Goal: Find specific page/section: Find specific page/section

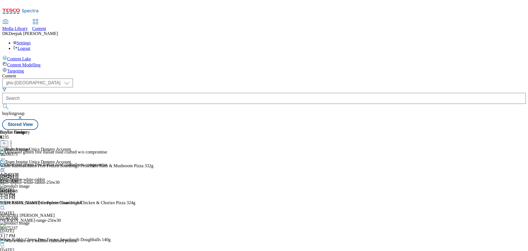
select select "ghs-[GEOGRAPHIC_DATA]"
click at [127, 93] on input "text" at bounding box center [264, 98] width 524 height 11
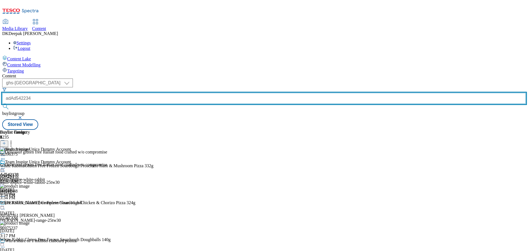
drag, startPoint x: 142, startPoint y: 42, endPoint x: 115, endPoint y: 41, distance: 26.7
click at [115, 87] on div "adAd542234" at bounding box center [264, 99] width 524 height 24
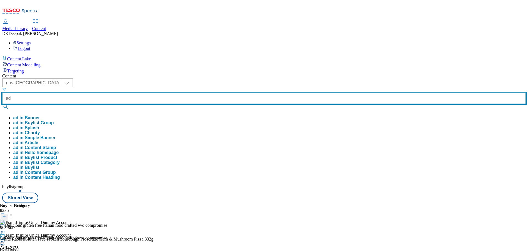
paste input "541977"
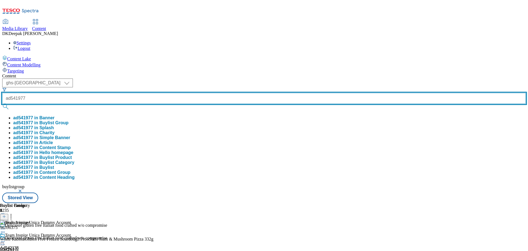
type input "ad541977"
click at [2, 104] on button "submit" at bounding box center [6, 107] width 8 height 6
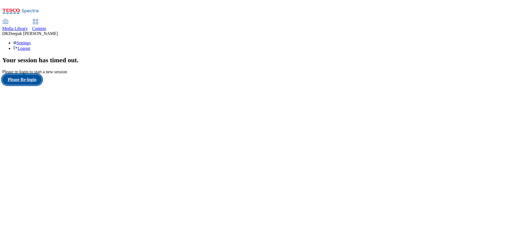
click at [34, 85] on button "Please Re-login" at bounding box center [22, 79] width 40 height 10
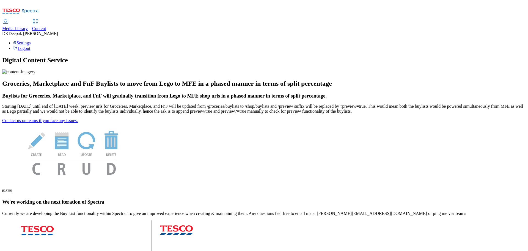
click at [46, 26] on span "Content" at bounding box center [39, 28] width 14 height 5
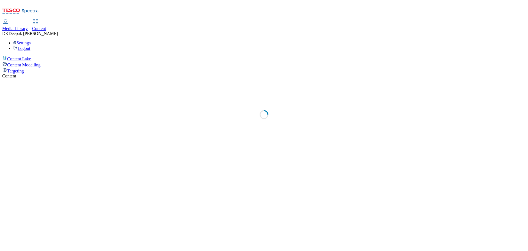
select select "ghs-[GEOGRAPHIC_DATA]"
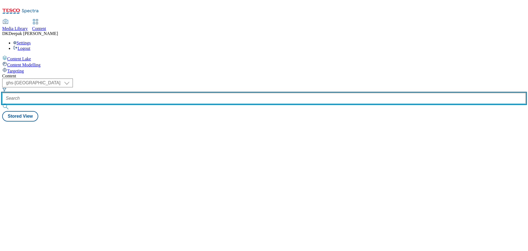
click at [119, 93] on input "text" at bounding box center [264, 98] width 524 height 11
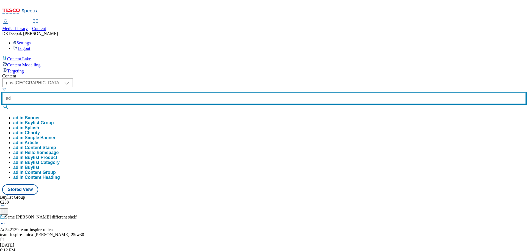
paste input "541977"
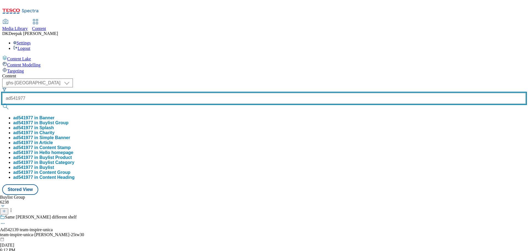
type input "ad541977"
click at [2, 104] on button "submit" at bounding box center [6, 107] width 8 height 6
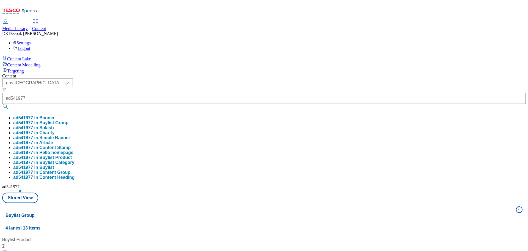
click at [34, 73] on div "Content Lake Content Modelling Targeting" at bounding box center [264, 64] width 524 height 18
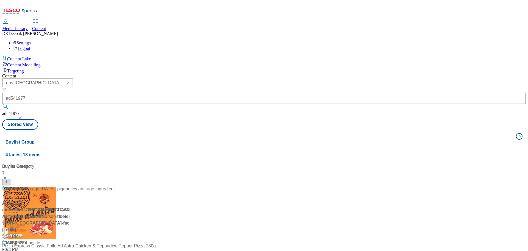
click at [115, 206] on div "/ beiersdorf-nivea-face-care-25tw30 / beiersdorf" at bounding box center [58, 212] width 113 height 13
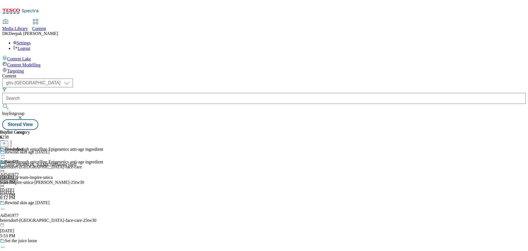
click at [6, 206] on icon at bounding box center [3, 209] width 6 height 6
click at [26, 217] on button "Edit" at bounding box center [18, 220] width 15 height 6
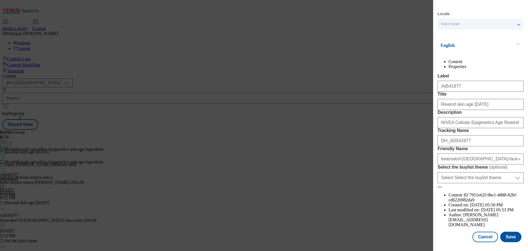
scroll to position [31, 0]
click at [482, 234] on button "Cancel" at bounding box center [485, 236] width 25 height 10
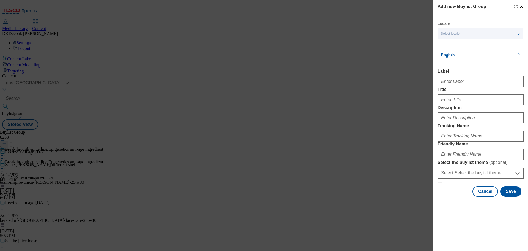
scroll to position [6, 0]
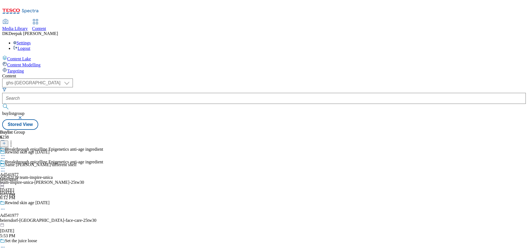
click at [103, 177] on div "beiersdorf" at bounding box center [51, 179] width 103 height 5
click at [82, 164] on div "beiersdorf-nivea-face-care" at bounding box center [41, 166] width 82 height 5
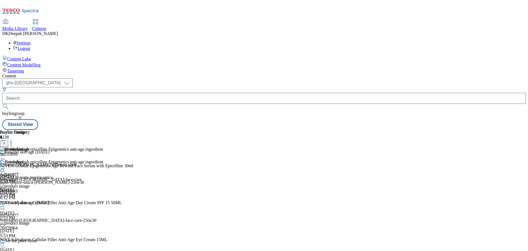
click at [6, 165] on icon at bounding box center [3, 168] width 6 height 6
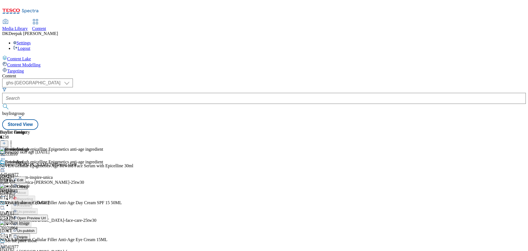
click at [46, 216] on span "Open Preview Url" at bounding box center [31, 218] width 29 height 4
